Goal: Task Accomplishment & Management: Use online tool/utility

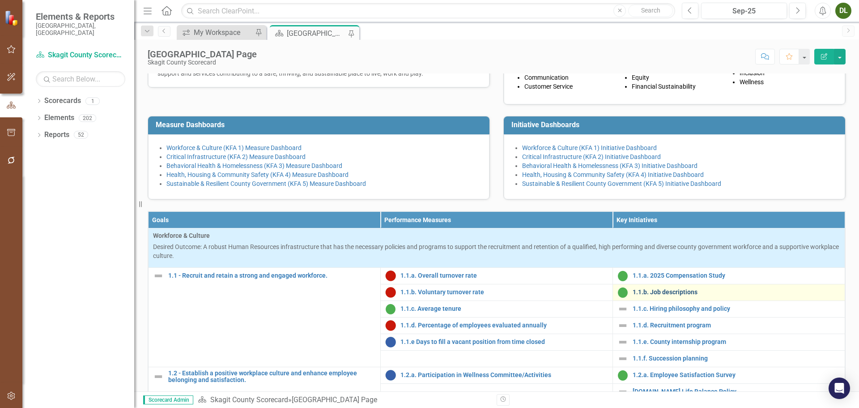
scroll to position [241, 0]
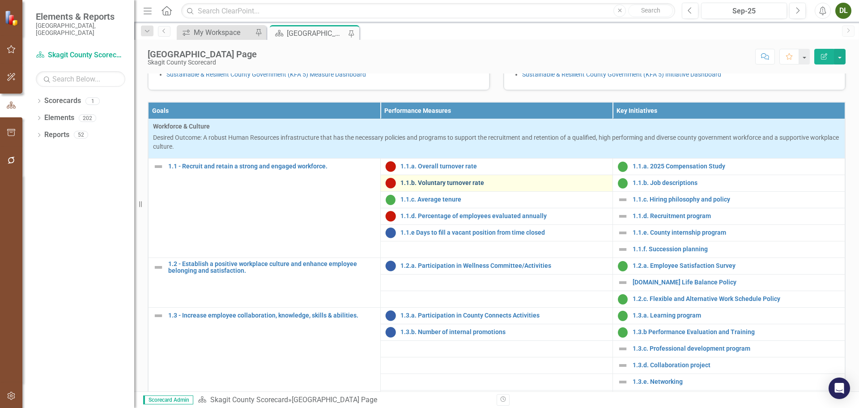
click at [442, 186] on link "1.1.b. Voluntary turnover rate" at bounding box center [504, 182] width 208 height 7
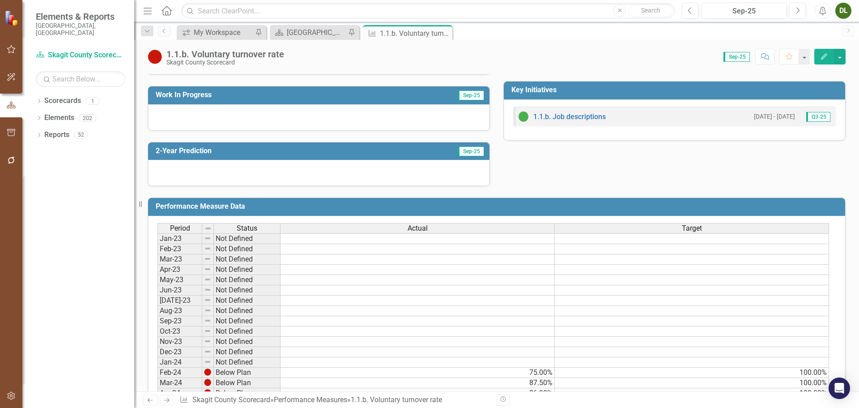
scroll to position [378, 0]
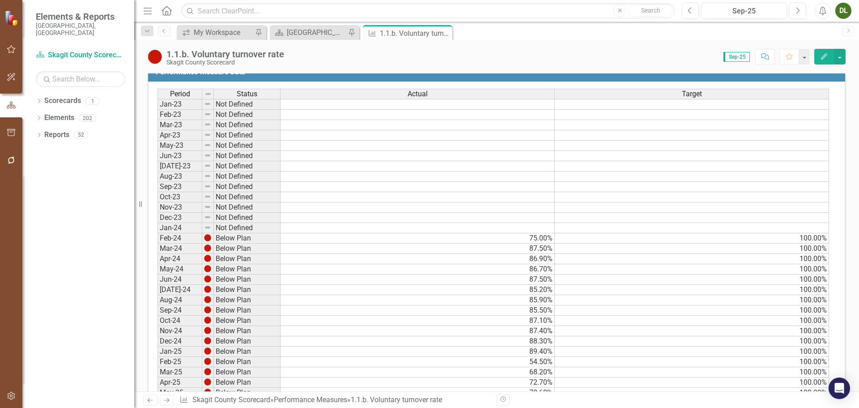
click at [419, 95] on span "Actual" at bounding box center [418, 94] width 20 height 8
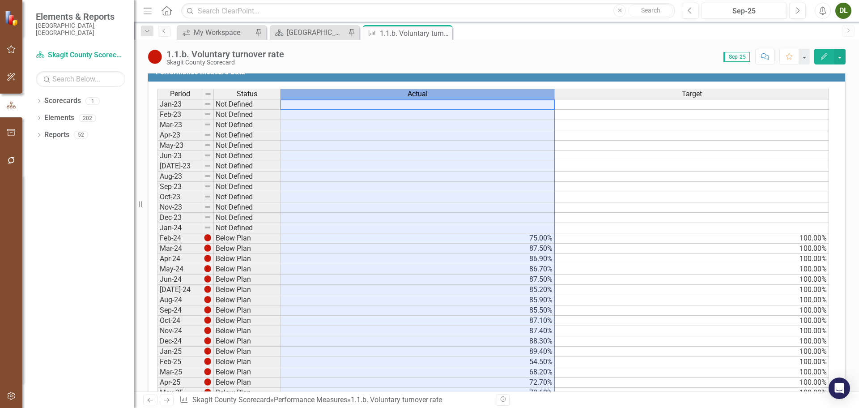
click at [419, 95] on span "Actual" at bounding box center [418, 94] width 20 height 8
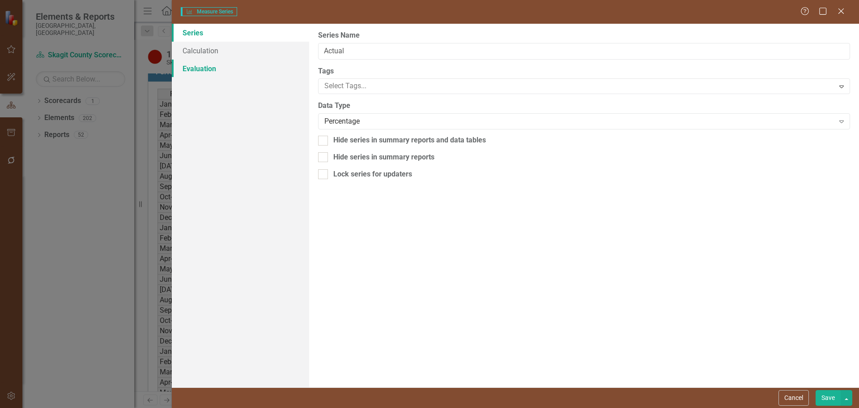
type input "Actual"
click at [204, 73] on link "Evaluation" at bounding box center [240, 68] width 137 height 18
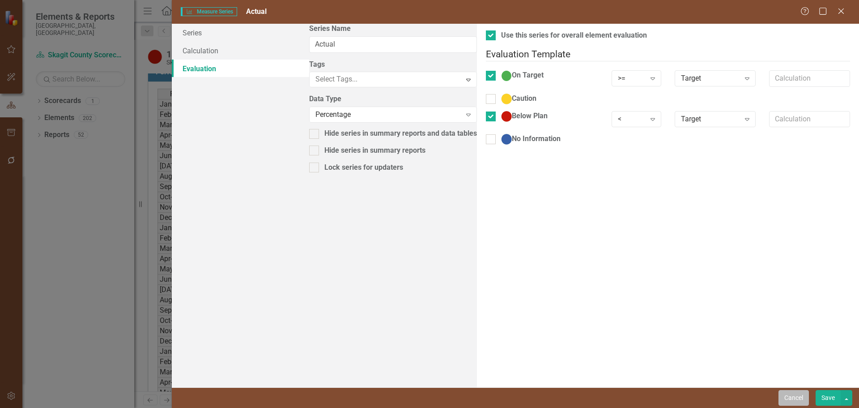
click at [791, 398] on button "Cancel" at bounding box center [793, 398] width 30 height 16
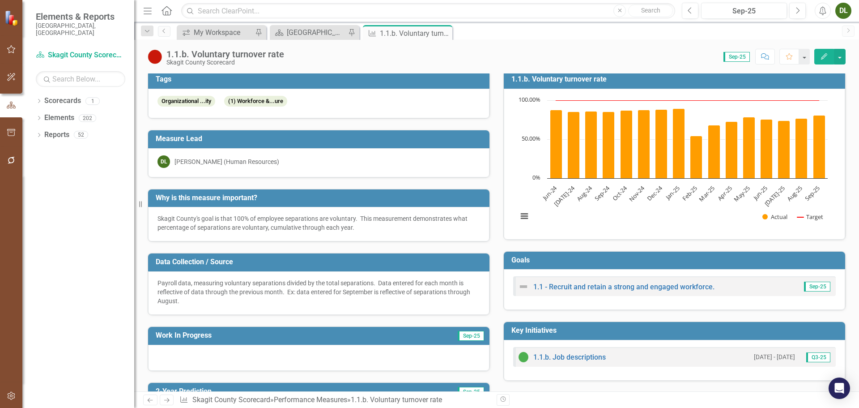
scroll to position [0, 0]
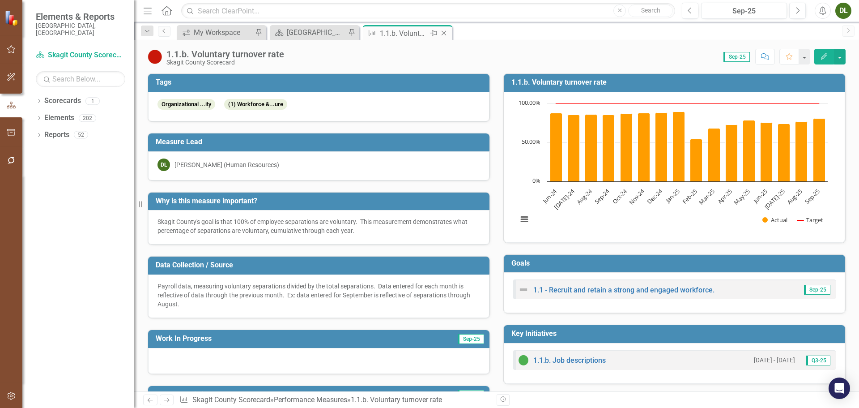
click at [446, 31] on icon "Close" at bounding box center [443, 33] width 9 height 7
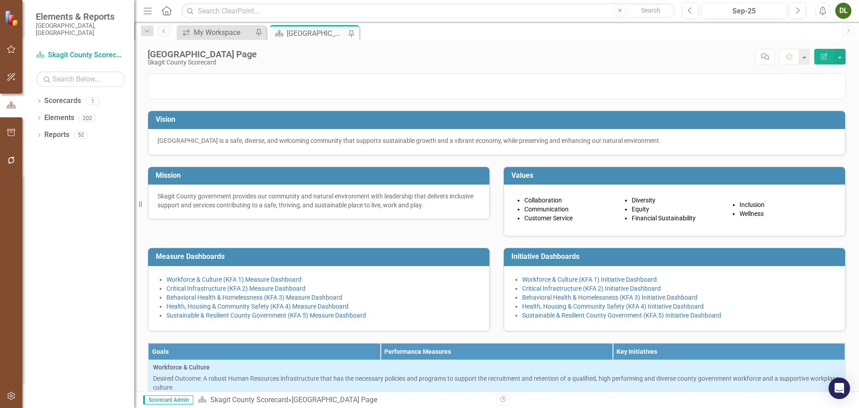
click at [314, 31] on div "[GEOGRAPHIC_DATA] Page" at bounding box center [316, 33] width 59 height 11
